Goal: Task Accomplishment & Management: Manage account settings

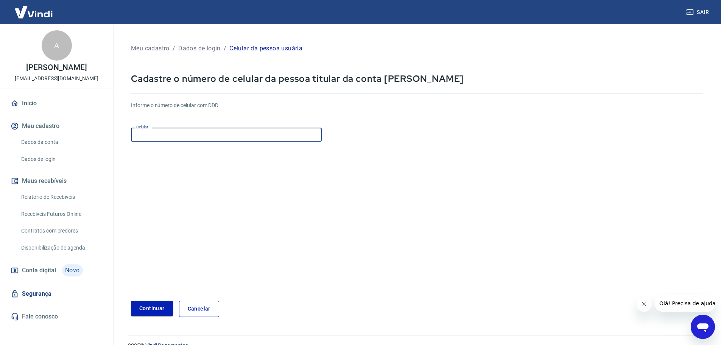
click at [223, 134] on input "Celular" at bounding box center [226, 135] width 191 height 14
type input "[PHONE_NUMBER]"
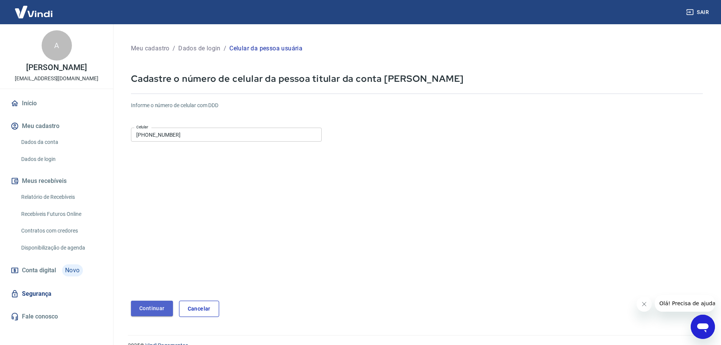
click at [143, 305] on button "Continuar" at bounding box center [152, 308] width 42 height 16
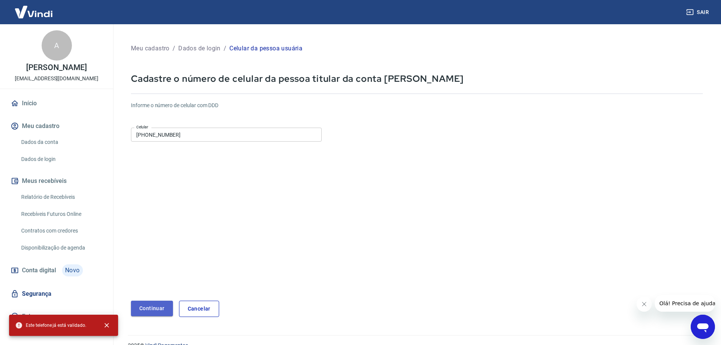
click at [154, 306] on button "Continuar" at bounding box center [152, 308] width 42 height 16
click at [403, 235] on form "Informe o número de celular com DDD Celular [PHONE_NUMBER] Celular Continuar Ca…" at bounding box center [417, 205] width 572 height 221
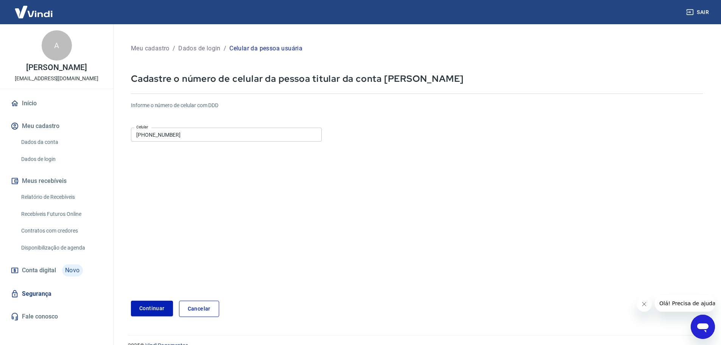
drag, startPoint x: 361, startPoint y: 219, endPoint x: 317, endPoint y: 213, distance: 44.3
click at [359, 219] on form "Informe o número de celular com DDD Celular [PHONE_NUMBER] Celular Continuar Ca…" at bounding box center [417, 205] width 572 height 221
click at [30, 140] on link "Dados da conta" at bounding box center [61, 142] width 86 height 16
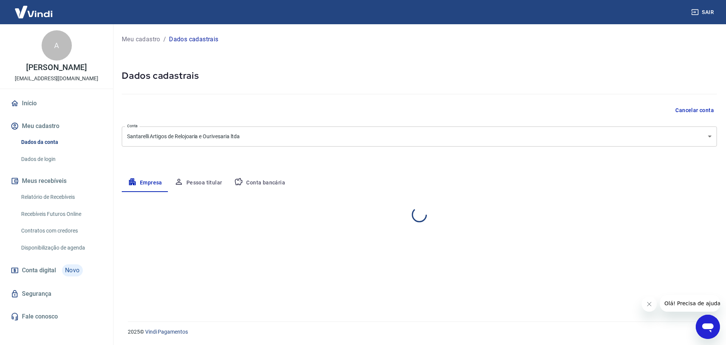
select select "SP"
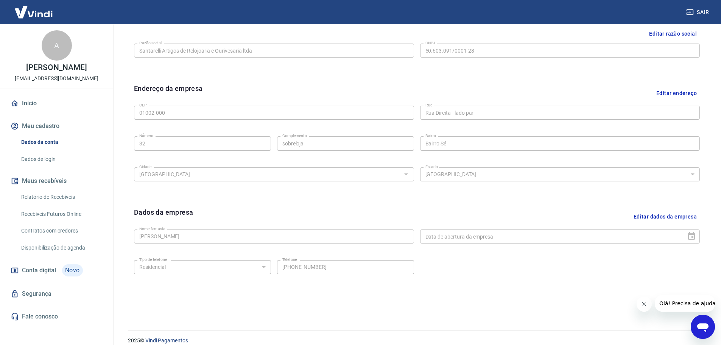
scroll to position [201, 0]
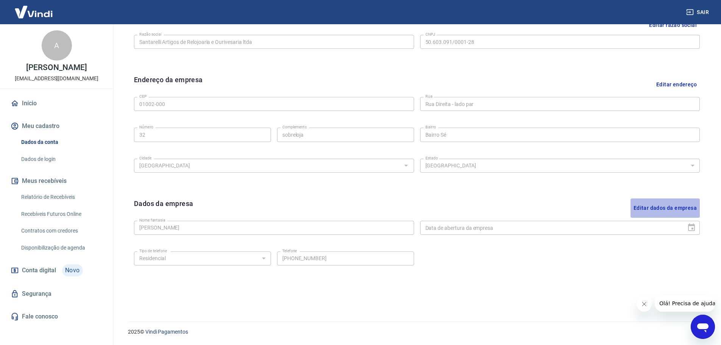
click at [667, 212] on button "Editar dados da empresa" at bounding box center [664, 207] width 69 height 19
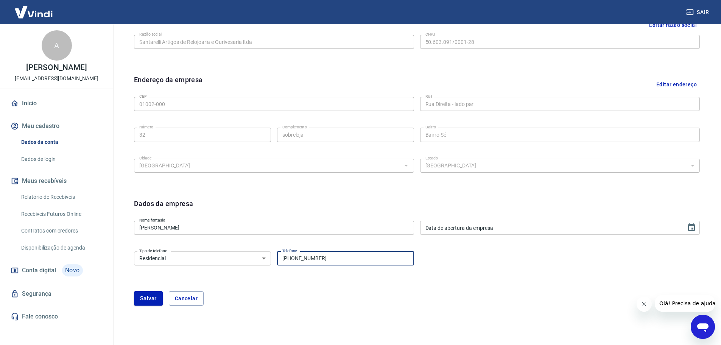
drag, startPoint x: 293, startPoint y: 256, endPoint x: 386, endPoint y: 259, distance: 93.5
click at [386, 259] on input "[PHONE_NUMBER]" at bounding box center [345, 258] width 137 height 14
click at [386, 258] on input "[PHONE_NUMBER]" at bounding box center [345, 258] width 137 height 14
drag, startPoint x: 306, startPoint y: 255, endPoint x: 261, endPoint y: 255, distance: 44.3
click at [261, 255] on div "Tipo de telefone Residencial Comercial Tipo de telefone Telefone [PHONE_NUMBER]…" at bounding box center [274, 257] width 280 height 19
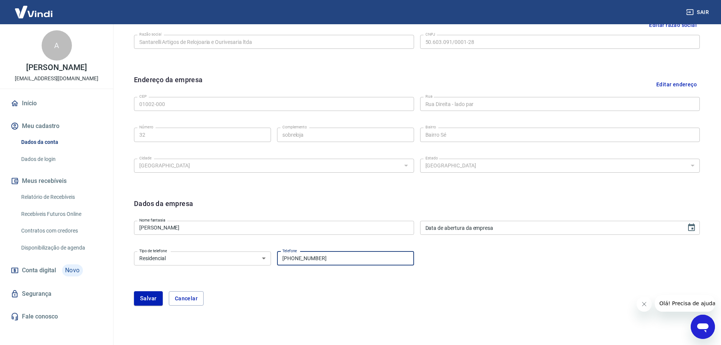
type input "[PHONE_NUMBER]"
click at [429, 267] on div "Tipo de telefone Residencial Comercial Tipo de telefone Telefone [PHONE_NUMBER]…" at bounding box center [417, 263] width 566 height 31
click at [146, 299] on button "Salvar" at bounding box center [148, 298] width 29 height 14
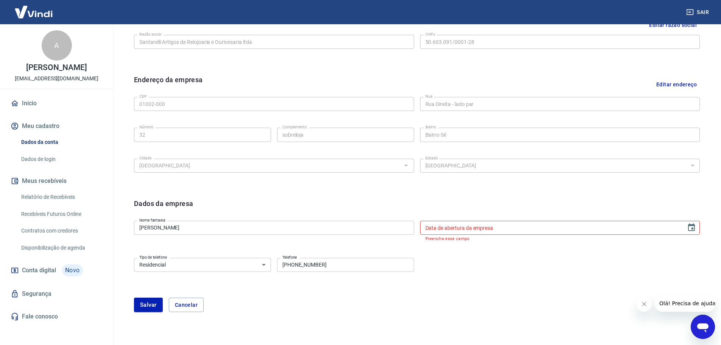
type input "DD/MM/YYYY"
click at [587, 227] on input "DD/MM/YYYY" at bounding box center [550, 228] width 261 height 14
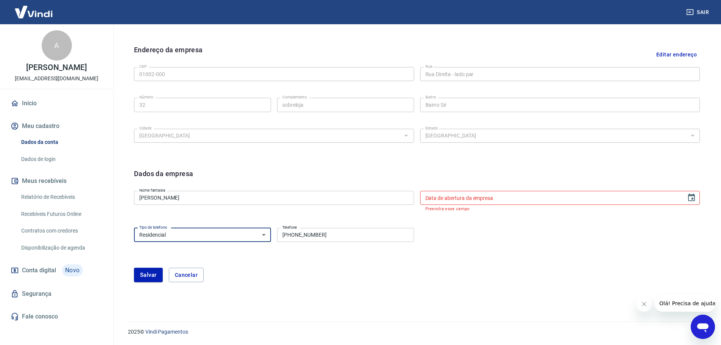
click at [261, 234] on select "Residencial Comercial" at bounding box center [202, 235] width 137 height 14
click at [463, 201] on input "DD/MM/YYYY" at bounding box center [550, 198] width 261 height 14
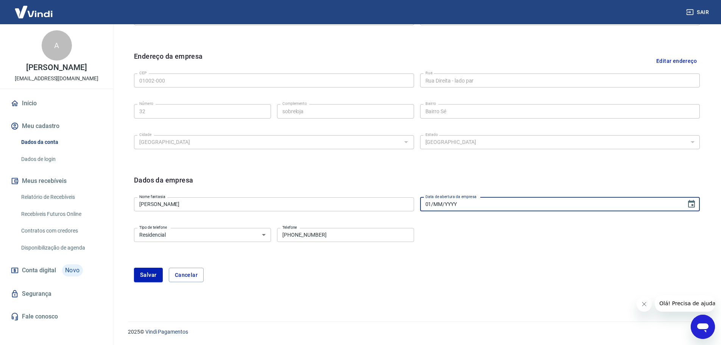
scroll to position [224, 0]
type input "[DATE]"
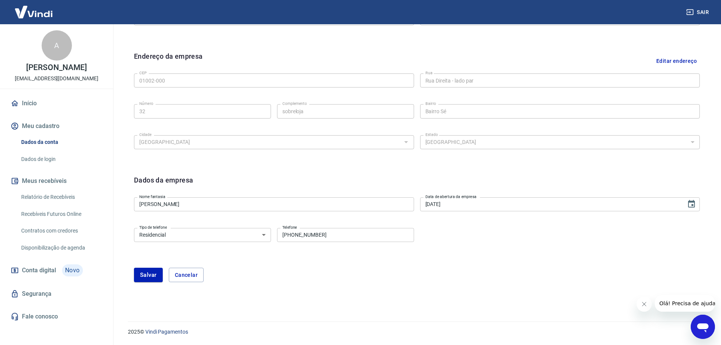
click at [486, 230] on div "Tipo de telefone Residencial Comercial Tipo de telefone Telefone [PHONE_NUMBER]…" at bounding box center [417, 240] width 566 height 31
click at [155, 268] on button "Salvar" at bounding box center [148, 275] width 29 height 14
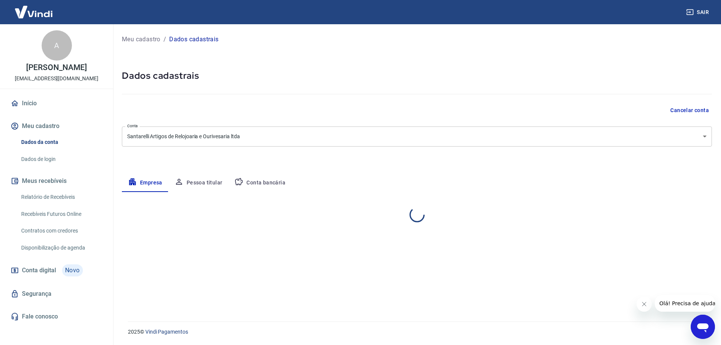
select select "SP"
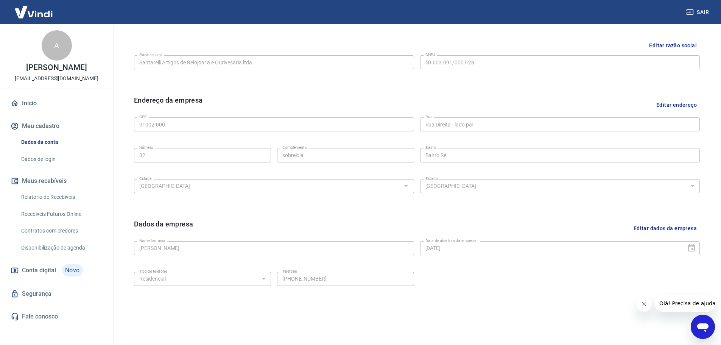
scroll to position [201, 0]
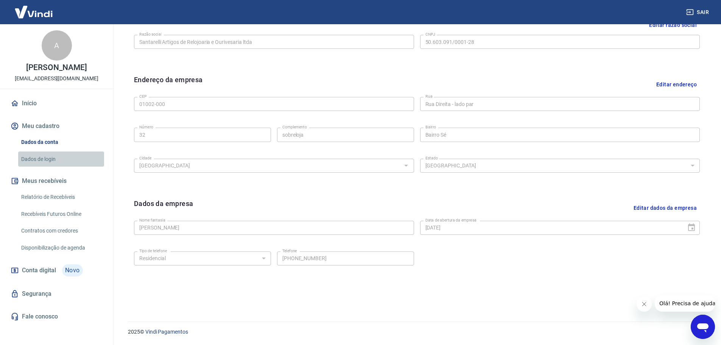
click at [36, 160] on link "Dados de login" at bounding box center [61, 159] width 86 height 16
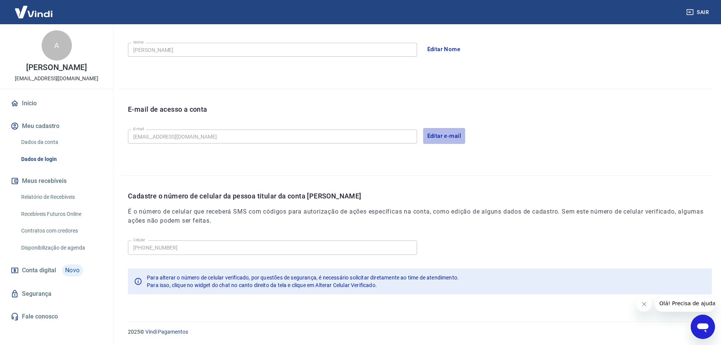
click at [436, 134] on button "Editar e-mail" at bounding box center [444, 136] width 42 height 16
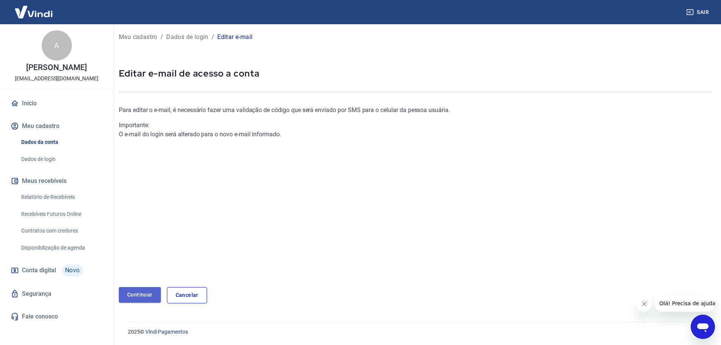
click at [135, 288] on link "Continuar" at bounding box center [140, 295] width 42 height 16
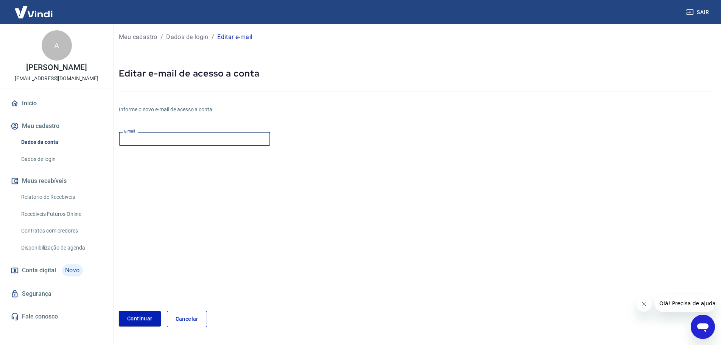
click at [153, 140] on input "E-mail" at bounding box center [194, 139] width 151 height 14
type input "[EMAIL_ADDRESS][DOMAIN_NAME]"
click at [379, 193] on form "E-mail [EMAIL_ADDRESS][DOMAIN_NAME] E-mail Continuar Cancelar" at bounding box center [316, 228] width 395 height 198
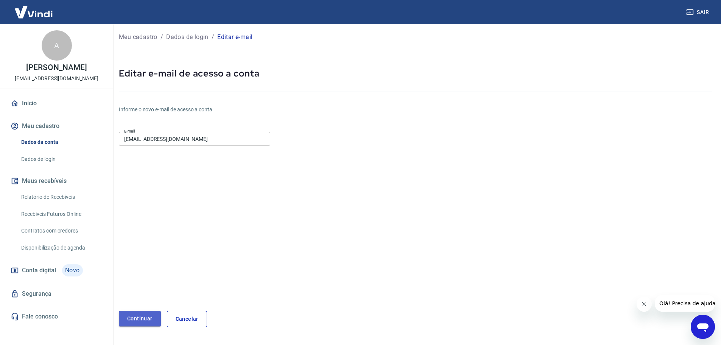
click at [139, 313] on button "Continuar" at bounding box center [140, 319] width 42 height 16
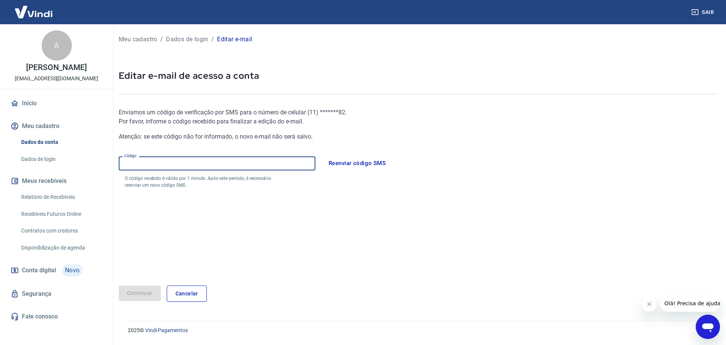
click at [162, 165] on input "Código" at bounding box center [217, 163] width 197 height 14
click at [170, 161] on input "Código" at bounding box center [217, 163] width 197 height 14
type input "445678"
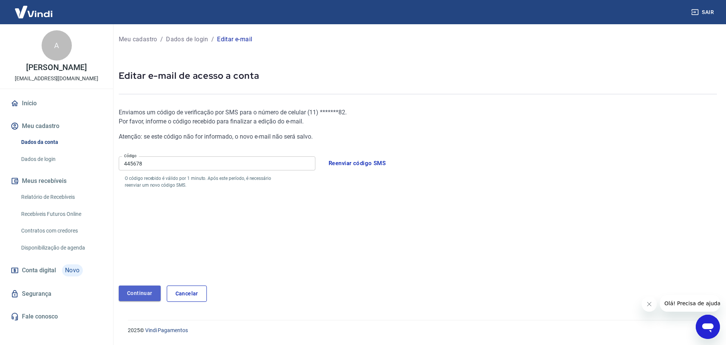
click at [130, 295] on button "Continuar" at bounding box center [140, 293] width 42 height 16
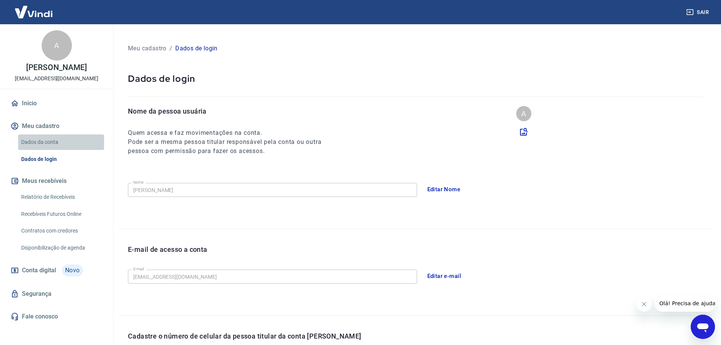
click at [29, 142] on link "Dados da conta" at bounding box center [61, 142] width 86 height 16
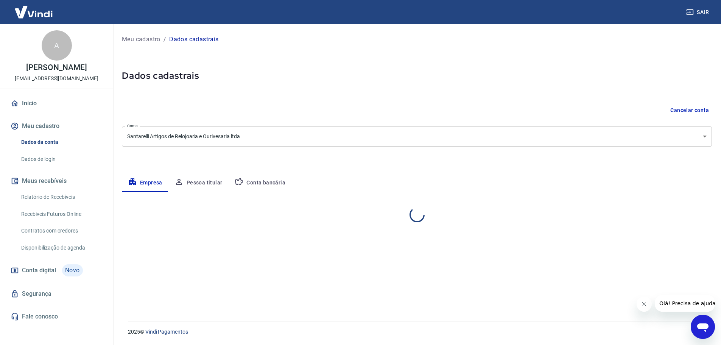
select select "SP"
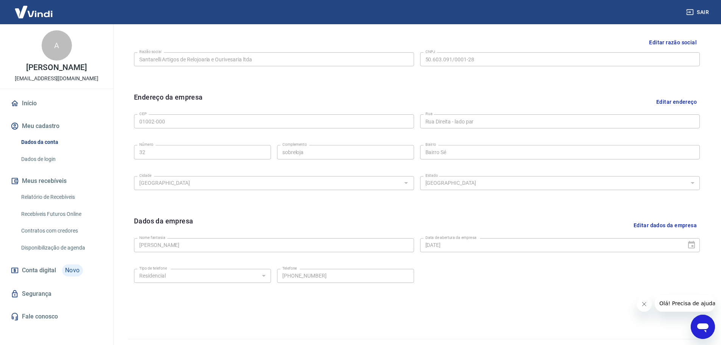
scroll to position [201, 0]
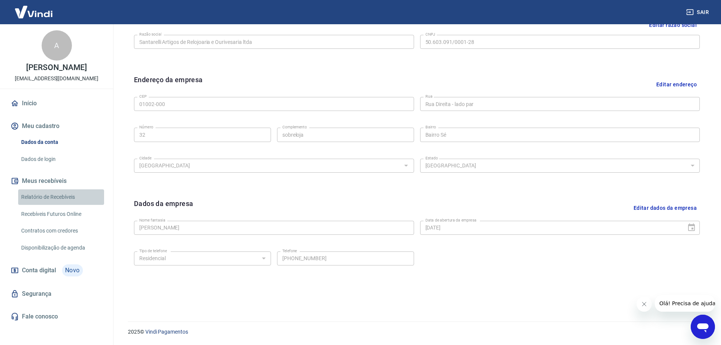
click at [56, 197] on link "Relatório de Recebíveis" at bounding box center [61, 197] width 86 height 16
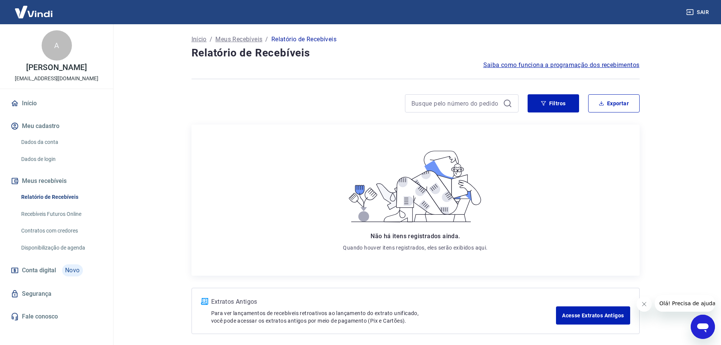
click at [36, 101] on link "Início" at bounding box center [56, 103] width 95 height 17
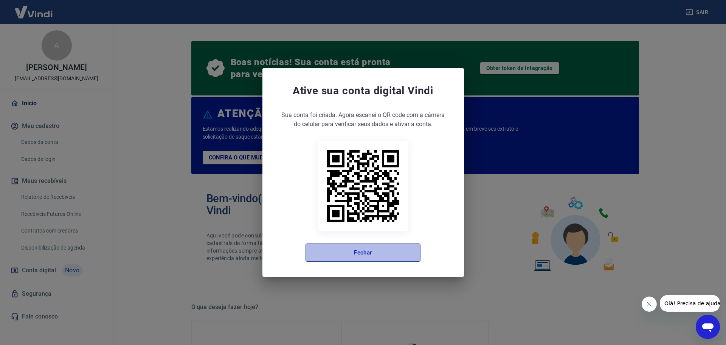
click at [366, 247] on button "Fechar" at bounding box center [363, 252] width 115 height 18
